Goal: Information Seeking & Learning: Learn about a topic

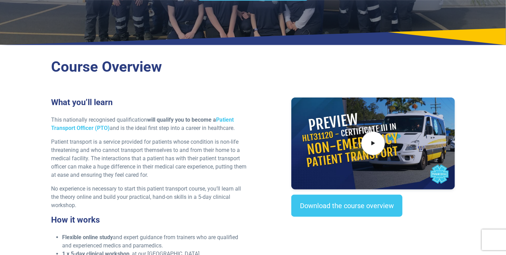
scroll to position [157, 0]
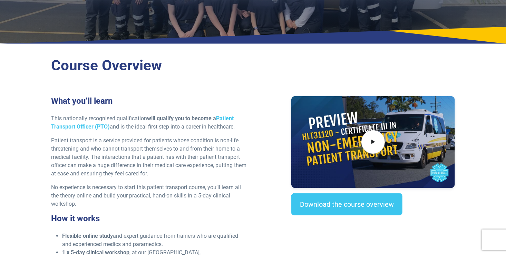
click at [186, 114] on div "What you’ll learn This nationally recognised qualification will qualify you to …" at bounding box center [150, 219] width 206 height 247
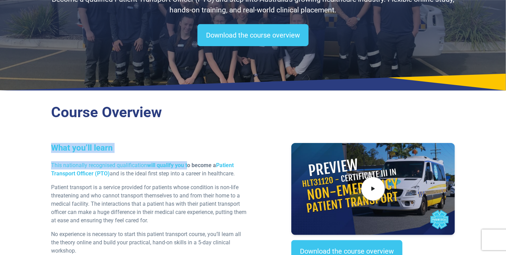
drag, startPoint x: 188, startPoint y: 154, endPoint x: 188, endPoint y: 112, distance: 41.7
click at [188, 112] on div "Course Overview What you’ll learn This nationally recognised qualification will…" at bounding box center [252, 247] width 483 height 302
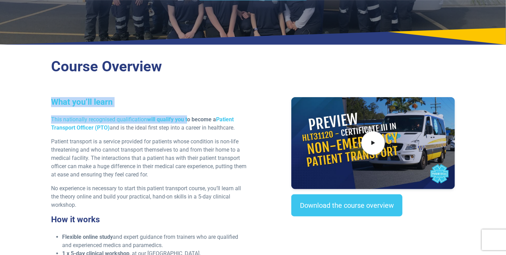
scroll to position [156, 0]
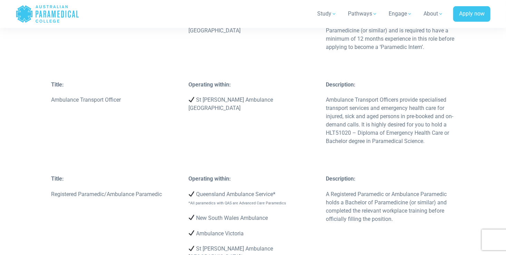
scroll to position [1312, 0]
drag, startPoint x: 359, startPoint y: 99, endPoint x: 349, endPoint y: 90, distance: 13.4
click at [349, 96] on p "Ambulance Transport Officers provide specialised transport services and emergen…" at bounding box center [390, 121] width 129 height 50
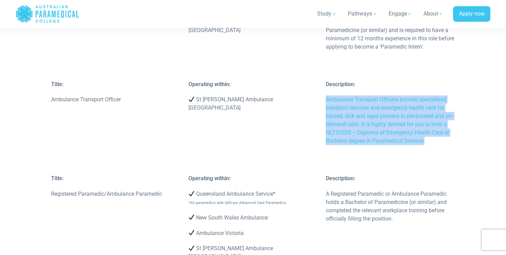
drag, startPoint x: 326, startPoint y: 82, endPoint x: 434, endPoint y: 126, distance: 115.6
click at [434, 126] on p "Ambulance Transport Officers provide specialised transport services and emergen…" at bounding box center [390, 121] width 129 height 50
copy p "Ambulance Transport Officers provide specialised transport services and emergen…"
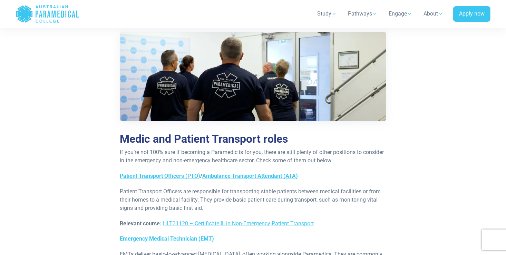
scroll to position [2639, 0]
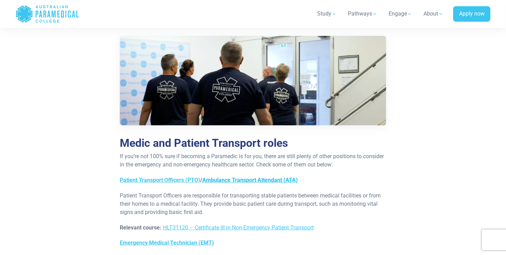
click at [209, 177] on link "Ambulance Transport Attendant (ATA)" at bounding box center [250, 180] width 96 height 7
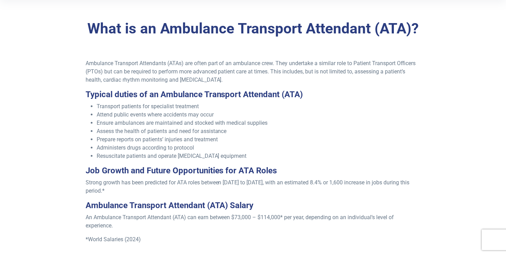
scroll to position [197, 0]
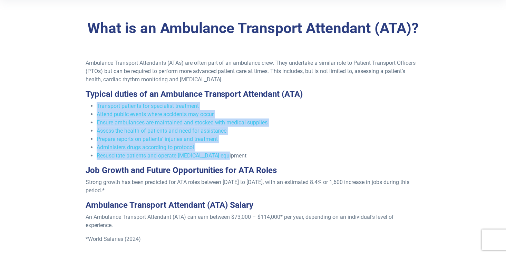
drag, startPoint x: 96, startPoint y: 101, endPoint x: 221, endPoint y: 156, distance: 136.7
click at [221, 156] on div "Ambulance Transport Attendants (ATAs) are often part of an ambulance crew. They…" at bounding box center [252, 160] width 343 height 203
click at [203, 189] on p "Strong growth has been predicted for ATA roles between [DATE] to [DATE], with a…" at bounding box center [253, 186] width 335 height 17
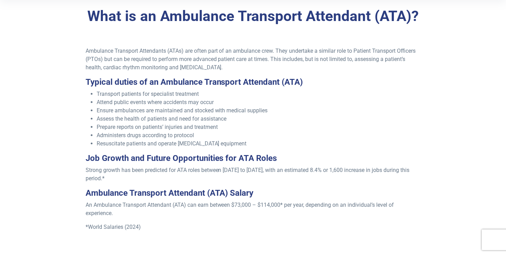
scroll to position [211, 0]
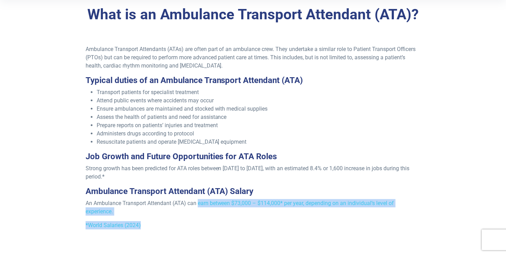
drag, startPoint x: 199, startPoint y: 204, endPoint x: 264, endPoint y: 218, distance: 66.3
click at [264, 218] on div "Ambulance Transport Attendants (ATAs) are often part of an ambulance crew. They…" at bounding box center [252, 146] width 343 height 203
drag, startPoint x: 264, startPoint y: 218, endPoint x: 246, endPoint y: 215, distance: 18.2
click at [246, 215] on p "An Ambulance Transport Attendant (ATA) can earn between $73,000 – $114,000* per…" at bounding box center [253, 207] width 335 height 17
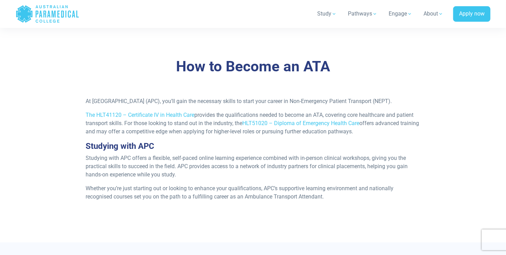
scroll to position [589, 0]
drag, startPoint x: 113, startPoint y: 100, endPoint x: 190, endPoint y: 92, distance: 76.7
click at [190, 92] on div "How to Become an ATA At Australian Paramedical College (APC), you’ll gain the n…" at bounding box center [252, 140] width 483 height 207
drag, startPoint x: 190, startPoint y: 92, endPoint x: 217, endPoint y: 112, distance: 34.5
click at [217, 106] on p "At [GEOGRAPHIC_DATA] (APC), you’ll gain the necessary skills to start your care…" at bounding box center [253, 102] width 335 height 8
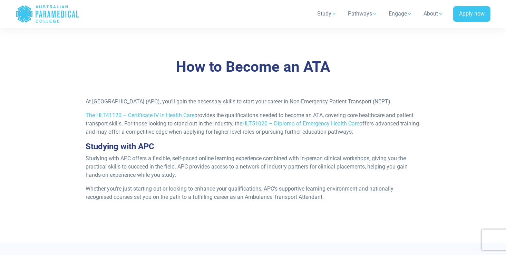
drag, startPoint x: 87, startPoint y: 101, endPoint x: 150, endPoint y: 112, distance: 64.5
click at [150, 106] on p "At [GEOGRAPHIC_DATA] (APC), you’ll gain the necessary skills to start your care…" at bounding box center [253, 102] width 335 height 8
click at [283, 216] on p at bounding box center [253, 211] width 335 height 8
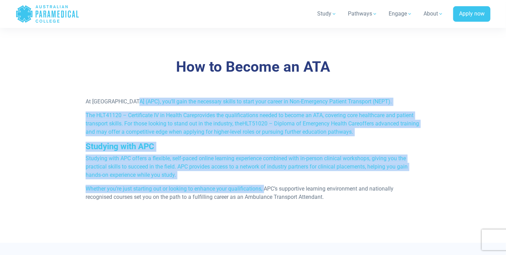
drag, startPoint x: 265, startPoint y: 199, endPoint x: 67, endPoint y: 78, distance: 232.0
click at [67, 78] on div "How to Become an ATA At Australian Paramedical College (APC), you’ll gain the n…" at bounding box center [252, 140] width 483 height 207
click at [302, 106] on p "At [GEOGRAPHIC_DATA] (APC), you’ll gain the necessary skills to start your care…" at bounding box center [253, 102] width 335 height 8
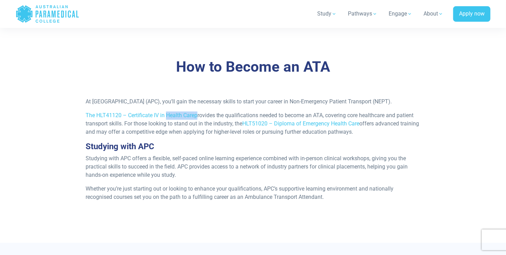
drag, startPoint x: 196, startPoint y: 124, endPoint x: 141, endPoint y: 128, distance: 55.0
click at [141, 128] on p "The HLT41120 – Certificate IV in Health Care provides the qualifications needed…" at bounding box center [253, 124] width 335 height 25
drag, startPoint x: 141, startPoint y: 128, endPoint x: 130, endPoint y: 106, distance: 25.0
click at [130, 106] on p "At [GEOGRAPHIC_DATA] (APC), you’ll gain the necessary skills to start your care…" at bounding box center [253, 102] width 335 height 8
click at [258, 106] on p "At [GEOGRAPHIC_DATA] (APC), you’ll gain the necessary skills to start your care…" at bounding box center [253, 102] width 335 height 8
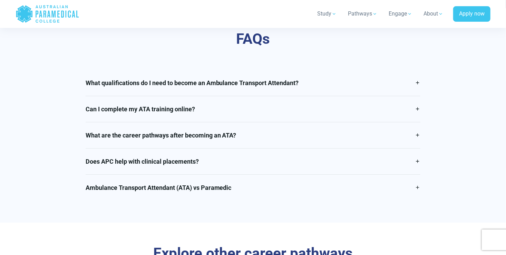
scroll to position [1148, 0]
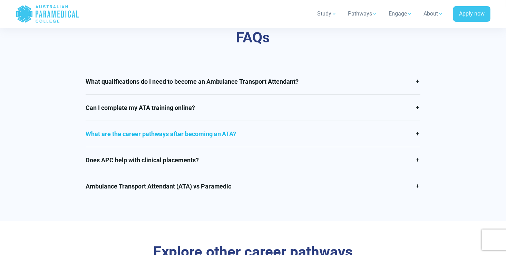
click at [185, 146] on link "What are the career pathways after becoming an ATA?" at bounding box center [253, 134] width 335 height 26
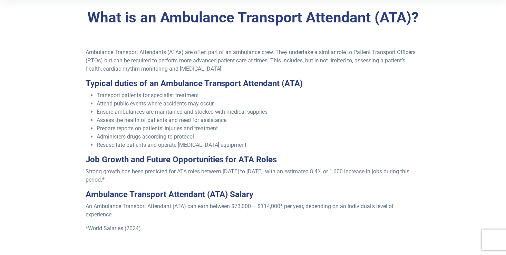
scroll to position [207, 0]
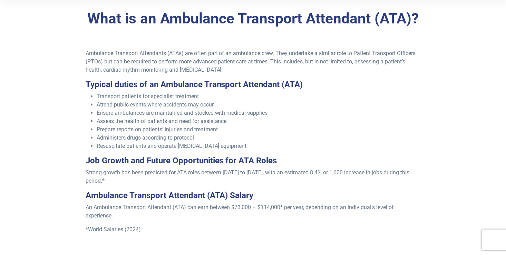
click at [338, 57] on p "Ambulance Transport Attendants (ATAs) are often part of an ambulance crew. They…" at bounding box center [253, 61] width 335 height 25
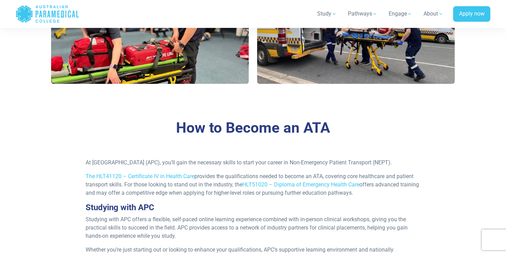
scroll to position [582, 0]
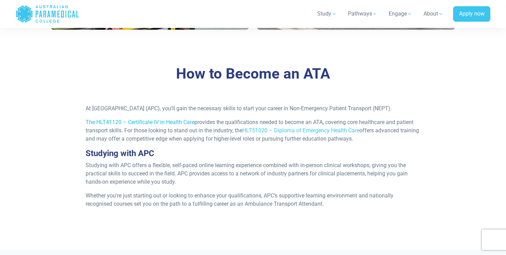
click at [181, 126] on link "The HLT41120 – Certificate IV in Health Care" at bounding box center [140, 122] width 109 height 7
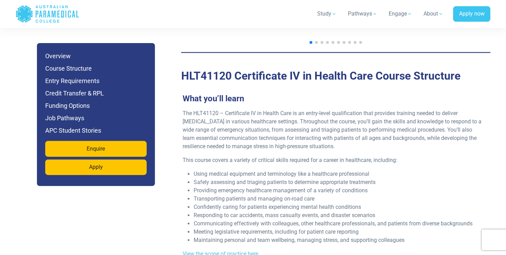
scroll to position [817, 0]
drag, startPoint x: 263, startPoint y: 103, endPoint x: 339, endPoint y: 105, distance: 76.6
click at [339, 109] on p "The HLT41120 – Certificate IV in Health Care is an entry-level qualification th…" at bounding box center [332, 129] width 301 height 41
drag, startPoint x: 339, startPoint y: 105, endPoint x: 369, endPoint y: 119, distance: 32.7
click at [369, 119] on p "The HLT41120 – Certificate IV in Health Care is an entry-level qualification th…" at bounding box center [332, 129] width 301 height 41
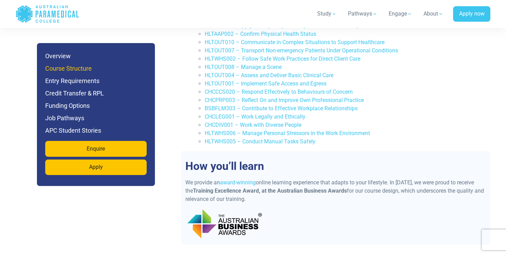
scroll to position [1098, 0]
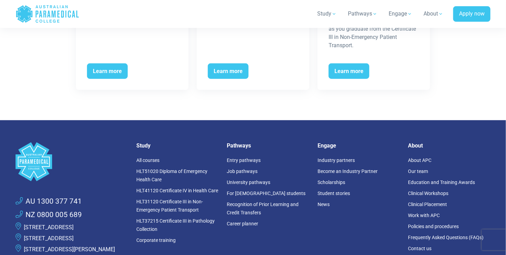
scroll to position [1529, 0]
